Goal: Transaction & Acquisition: Subscribe to service/newsletter

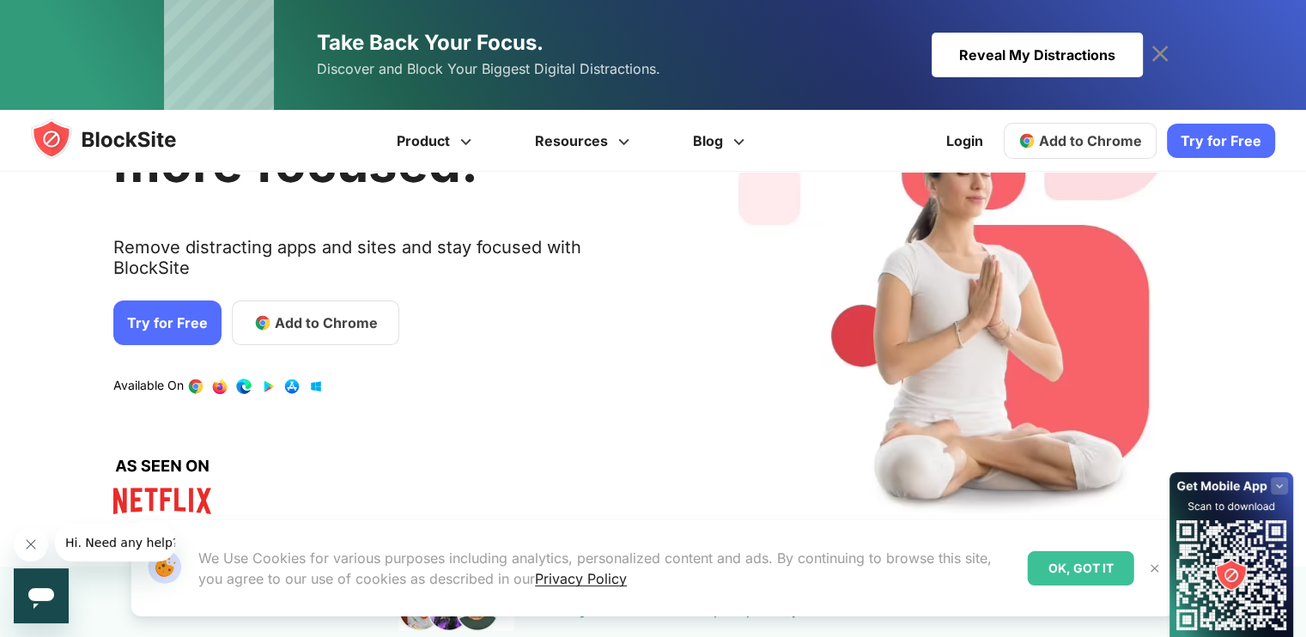
scroll to position [161, 0]
click at [1165, 40] on icon at bounding box center [1159, 53] width 27 height 27
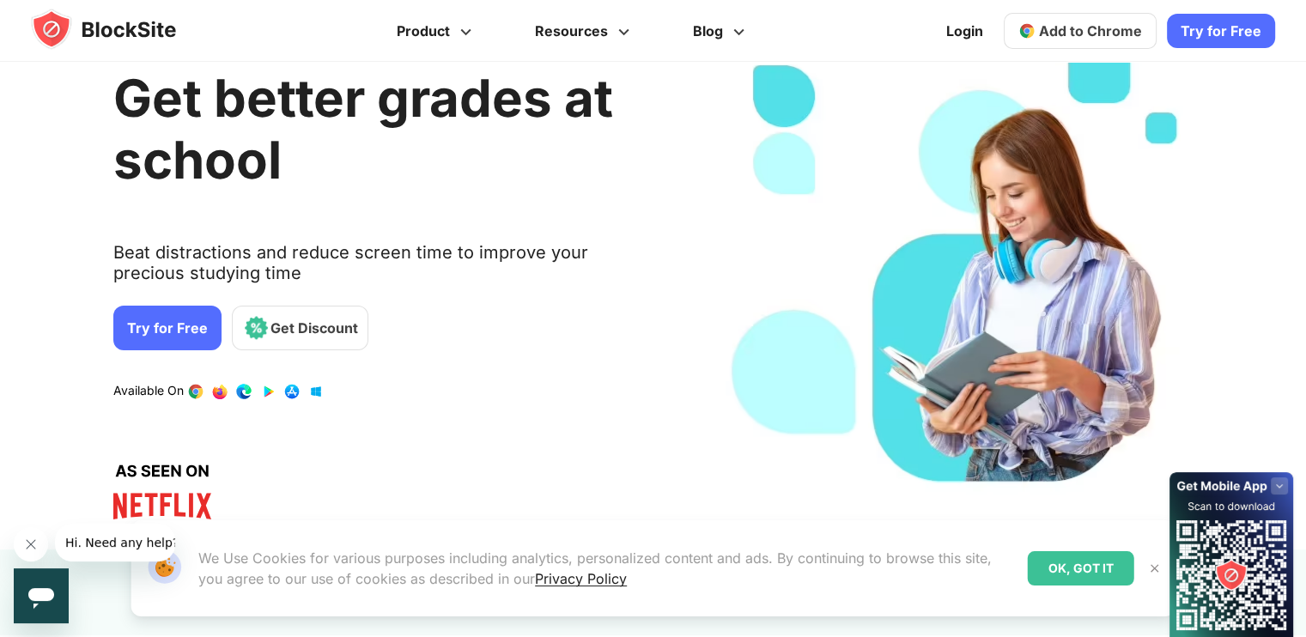
scroll to position [0, 0]
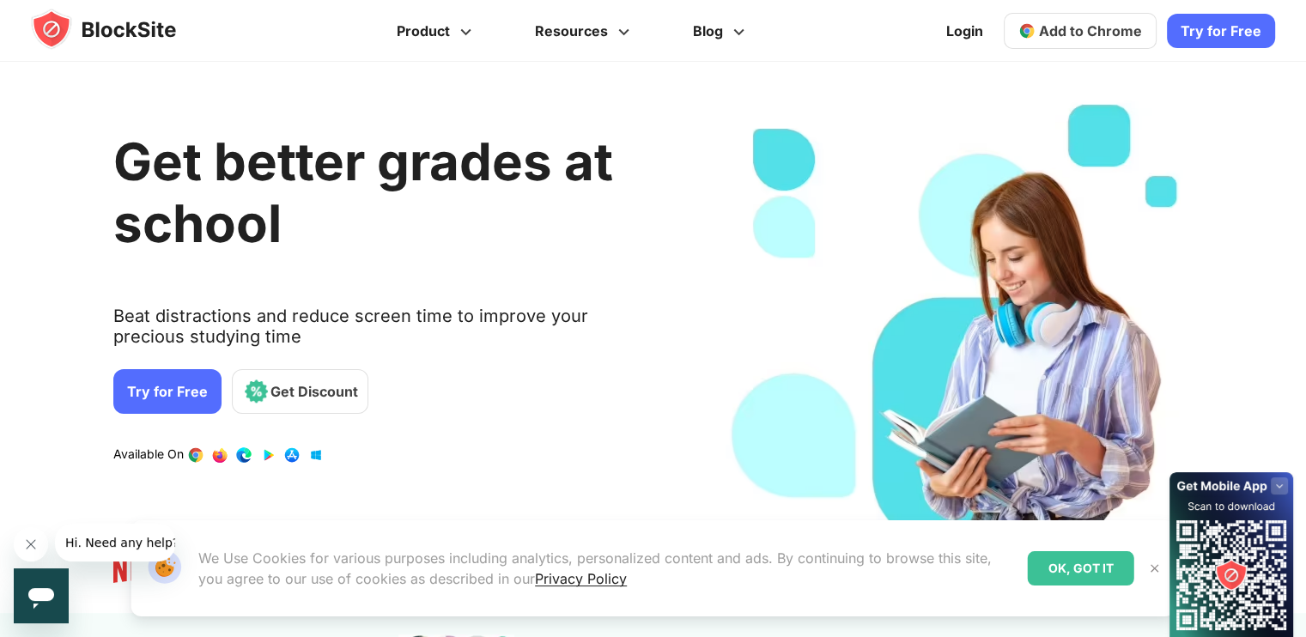
click at [1213, 34] on link "Try for Free" at bounding box center [1221, 31] width 108 height 34
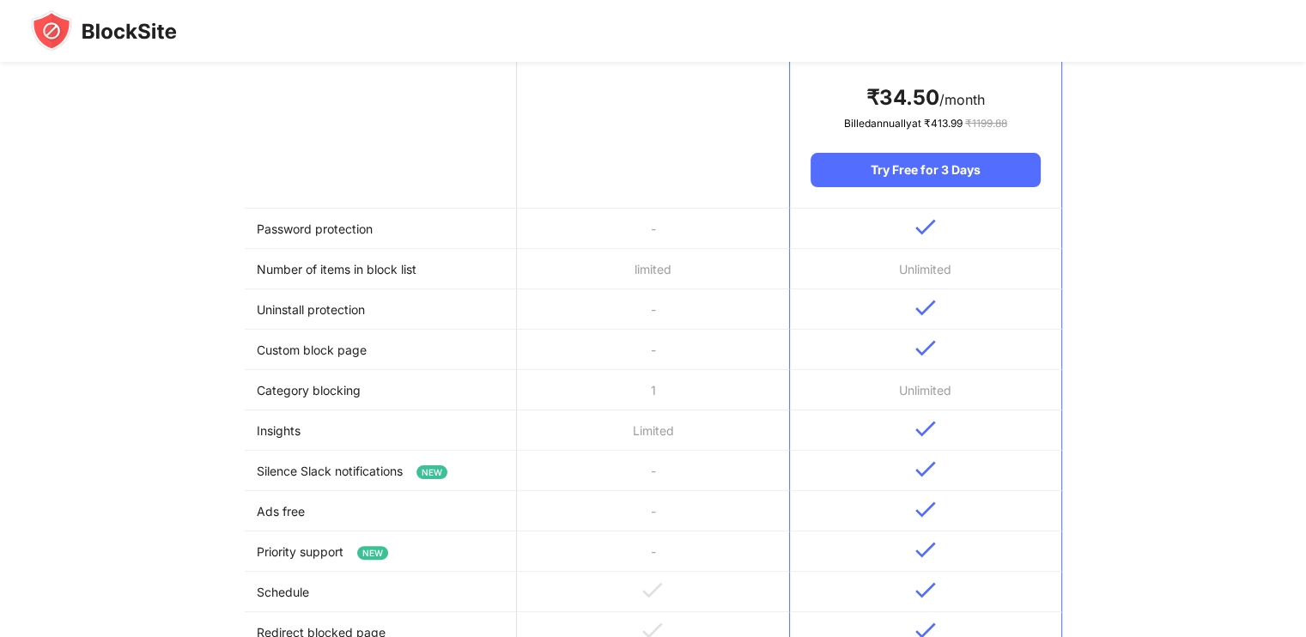
scroll to position [289, 0]
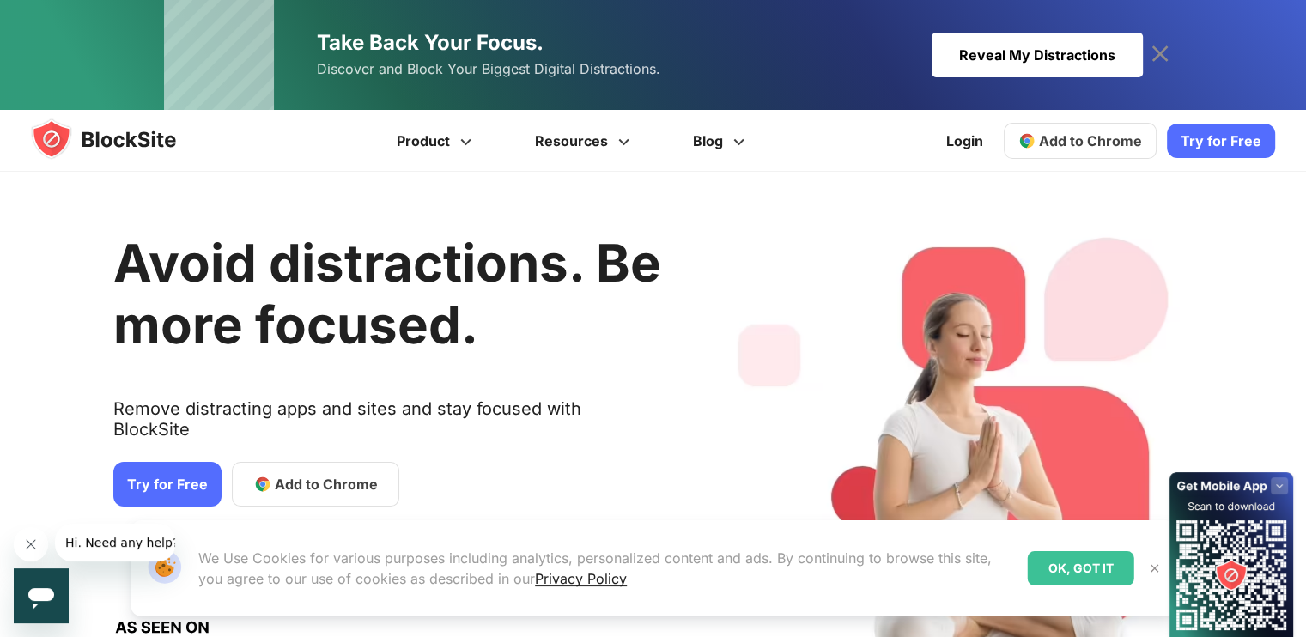
click at [154, 468] on link "Try for Free" at bounding box center [167, 484] width 108 height 45
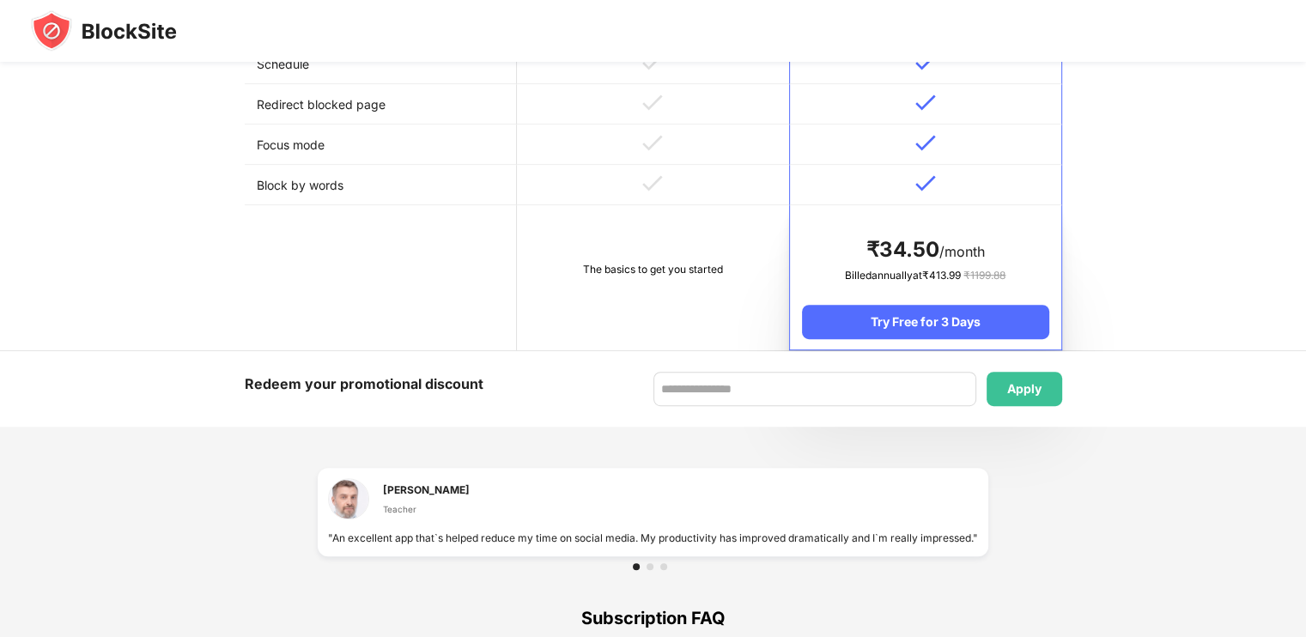
scroll to position [851, 0]
click at [665, 295] on td "The basics to get you started" at bounding box center [653, 277] width 272 height 145
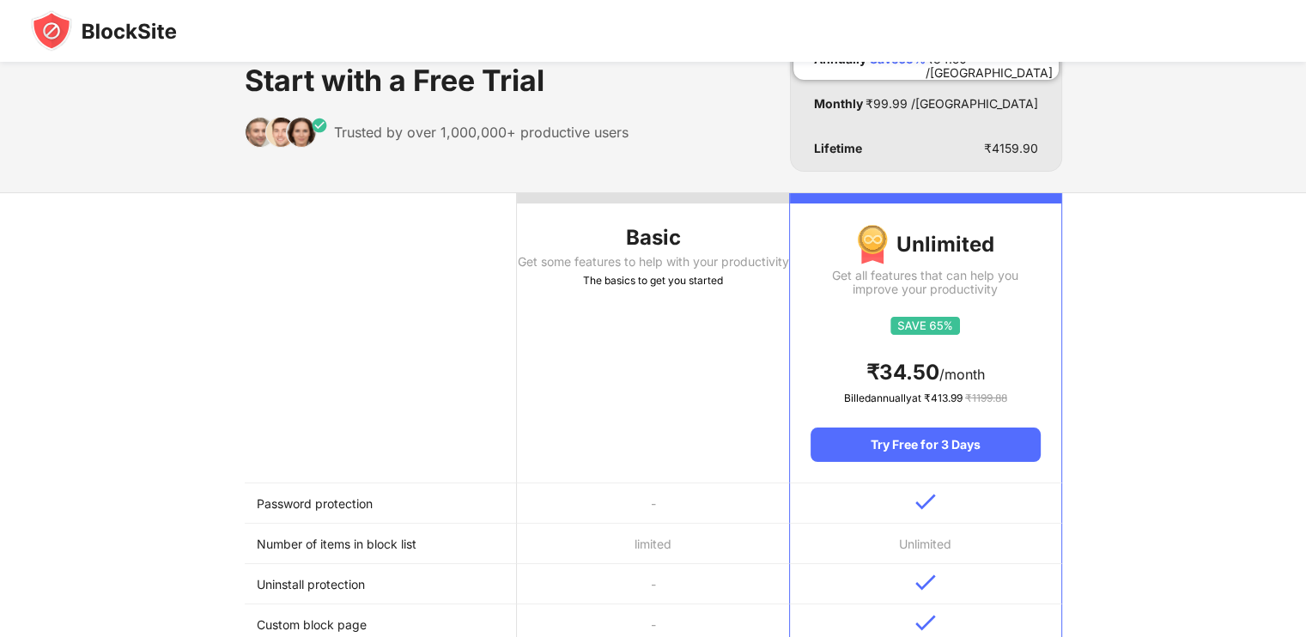
scroll to position [189, 0]
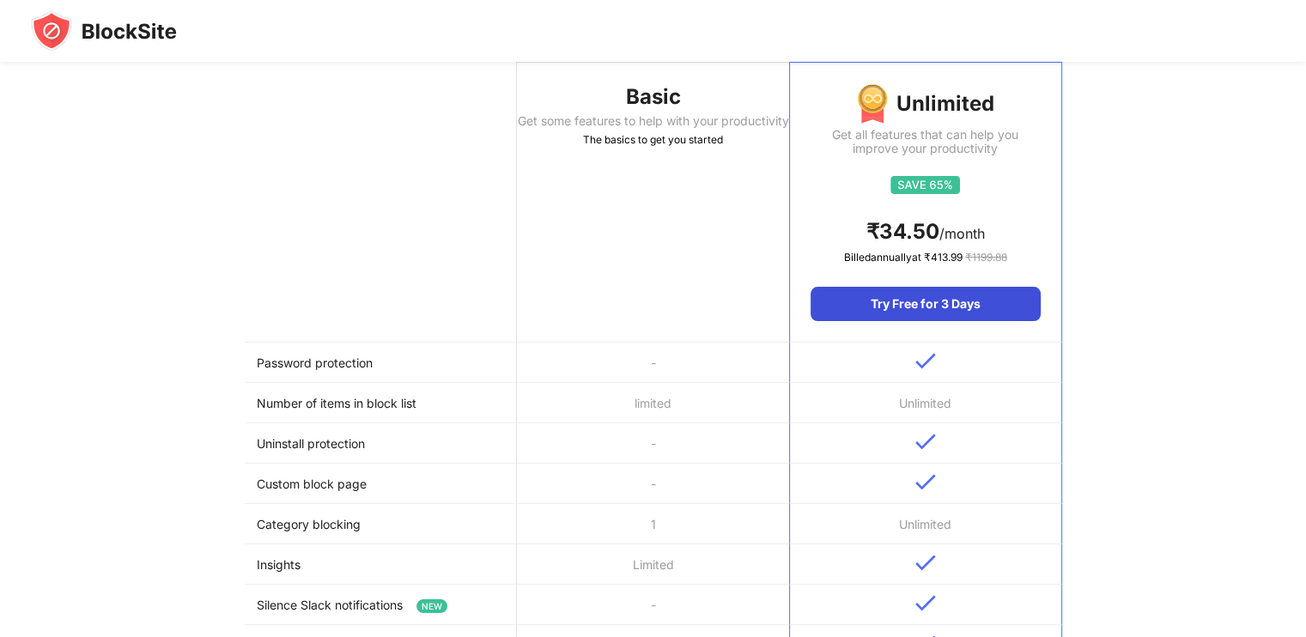
click at [925, 296] on div "Try Free for 3 Days" at bounding box center [925, 304] width 229 height 34
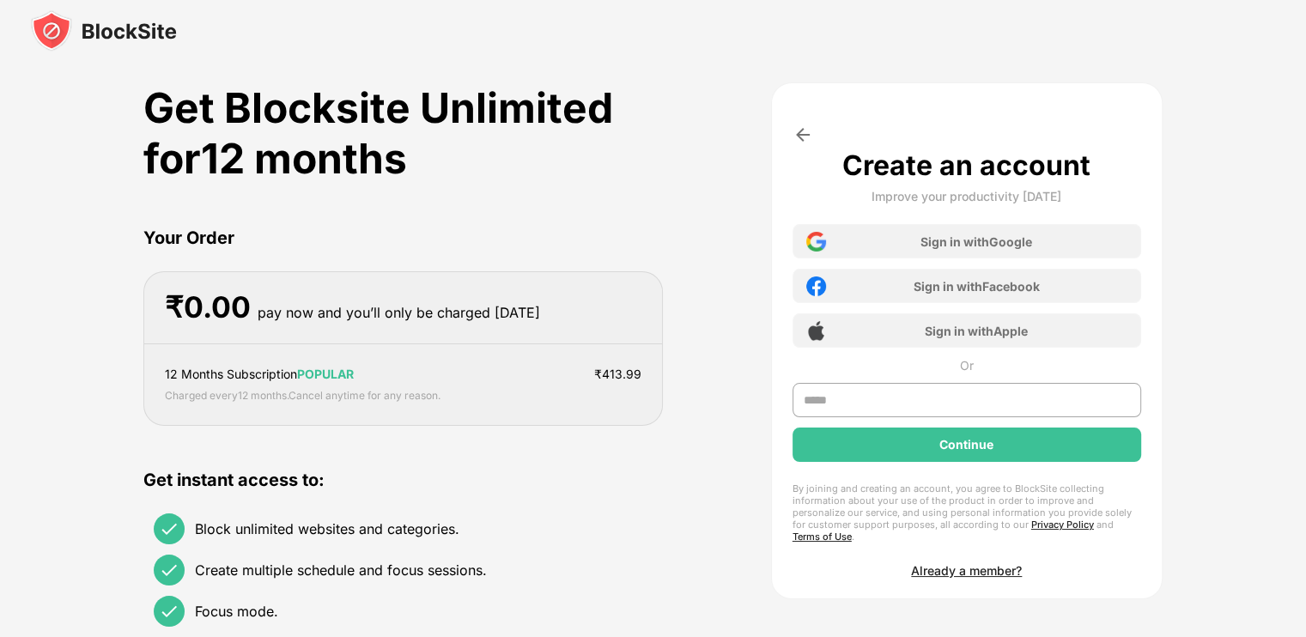
scroll to position [2, 0]
